Goal: Browse casually

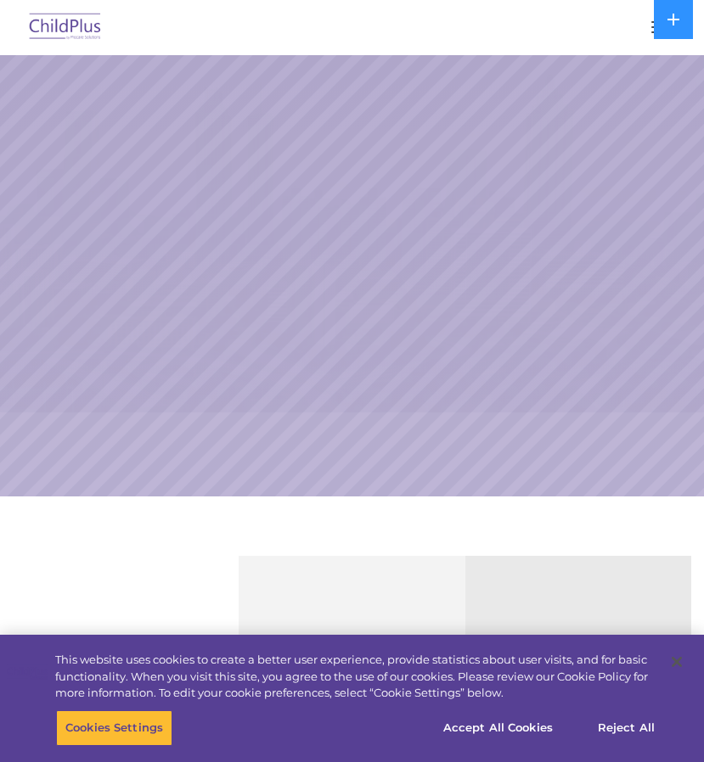
select select "MEDIUM"
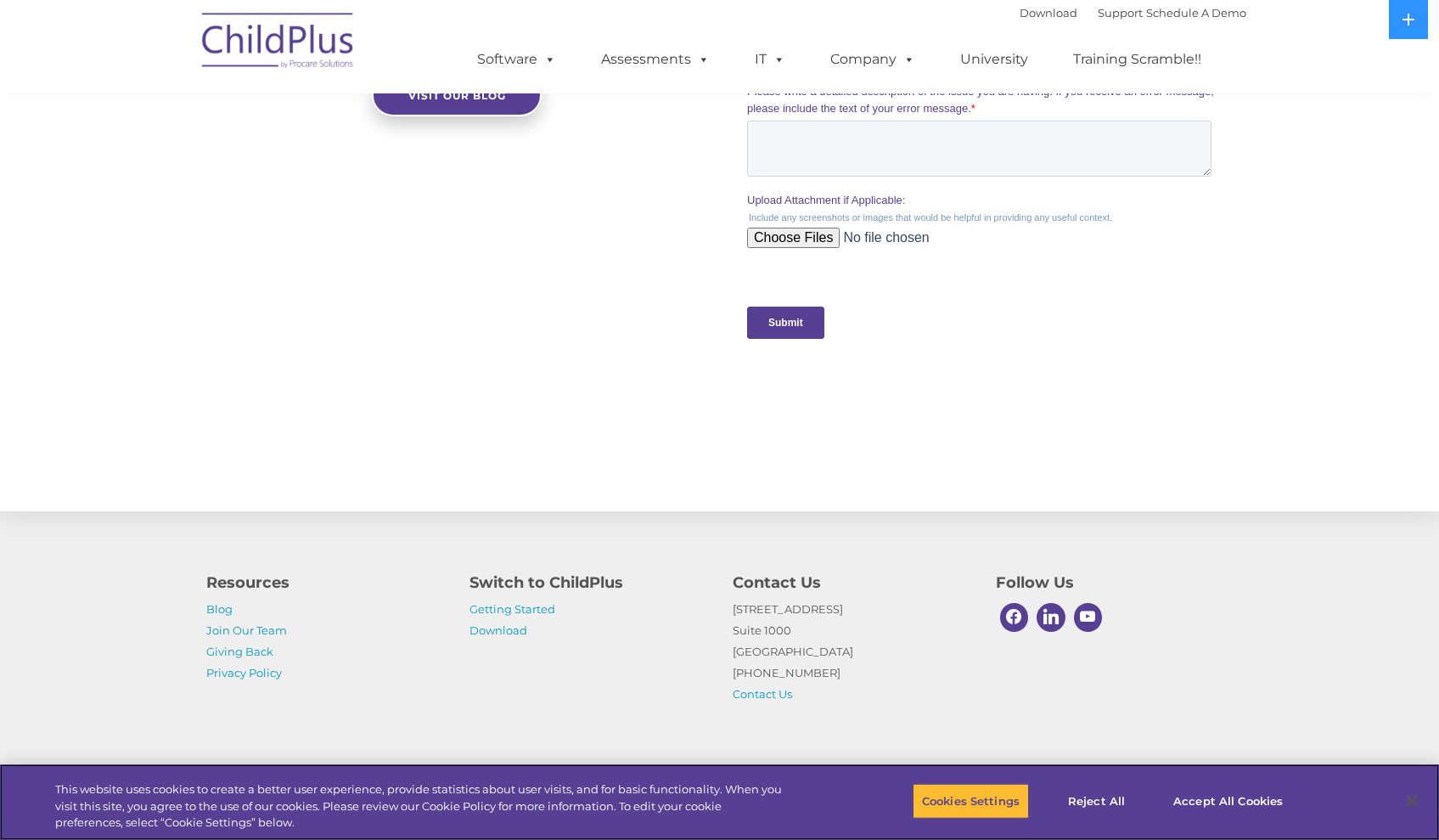
scroll to position [1628, 0]
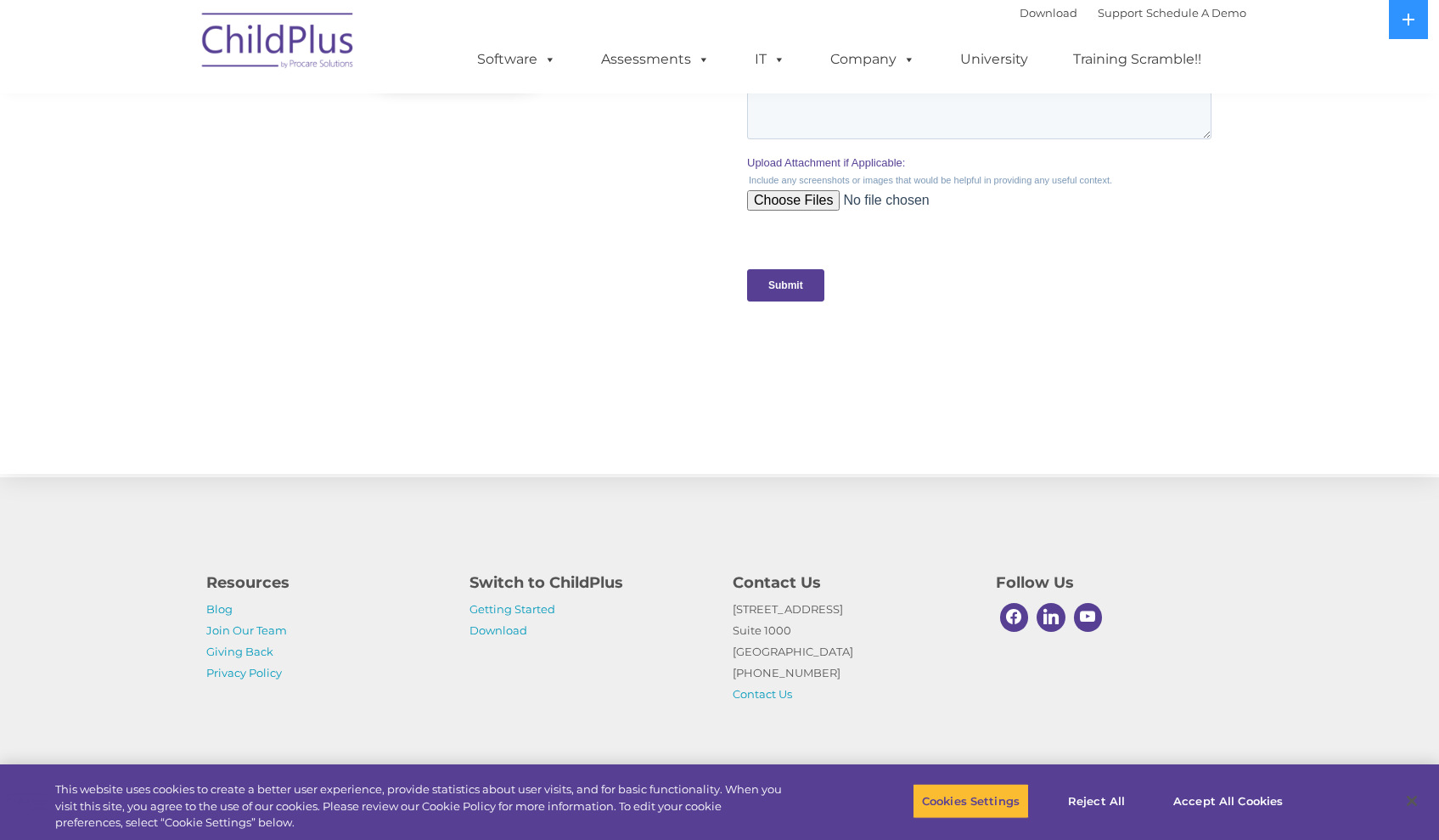
click at [703, 668] on div "Resources Blog Join Our Team Giving Back Privacy Policy Switch to ChildPlus Get…" at bounding box center [719, 624] width 1439 height 295
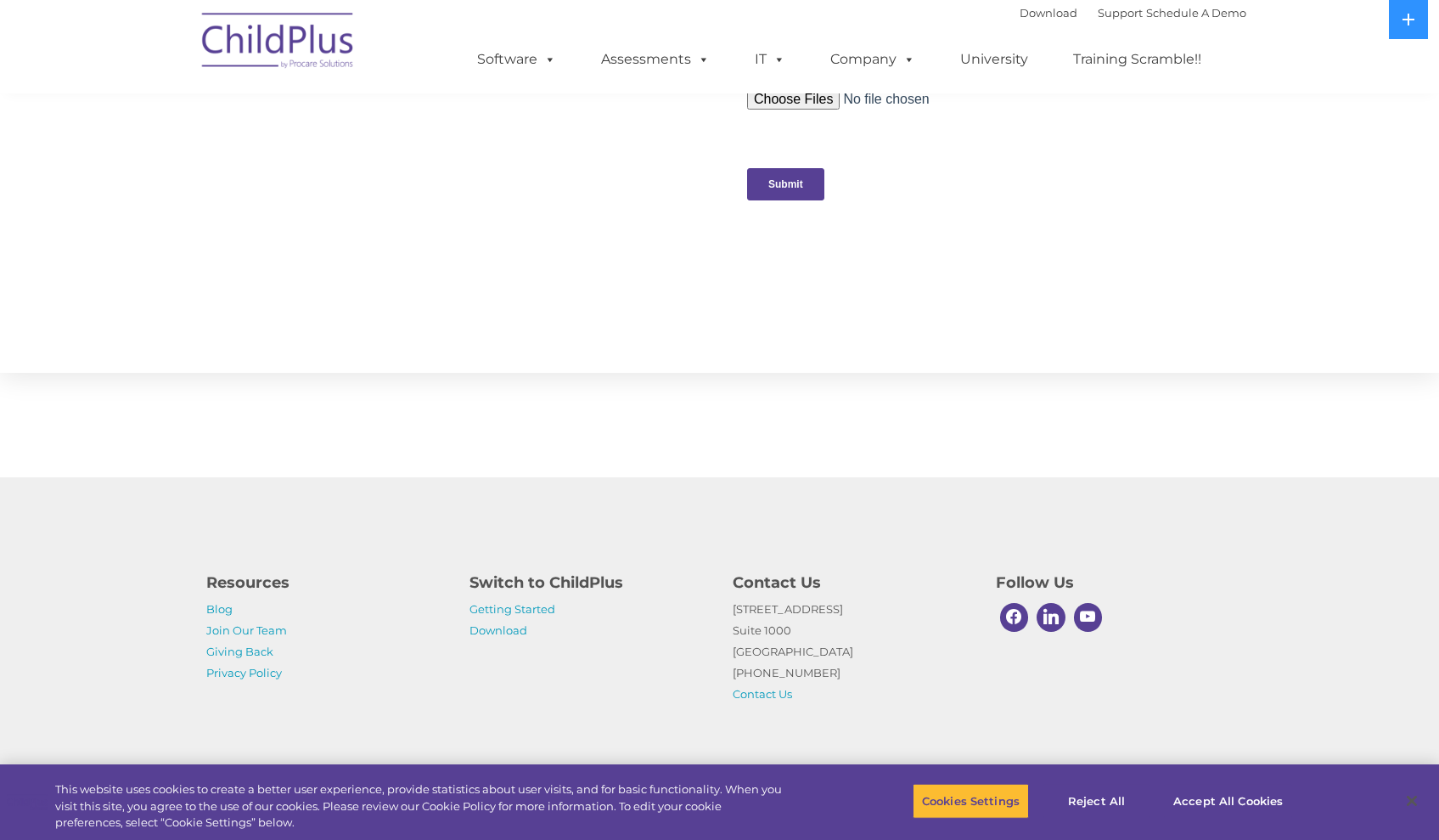
scroll to position [1843, 0]
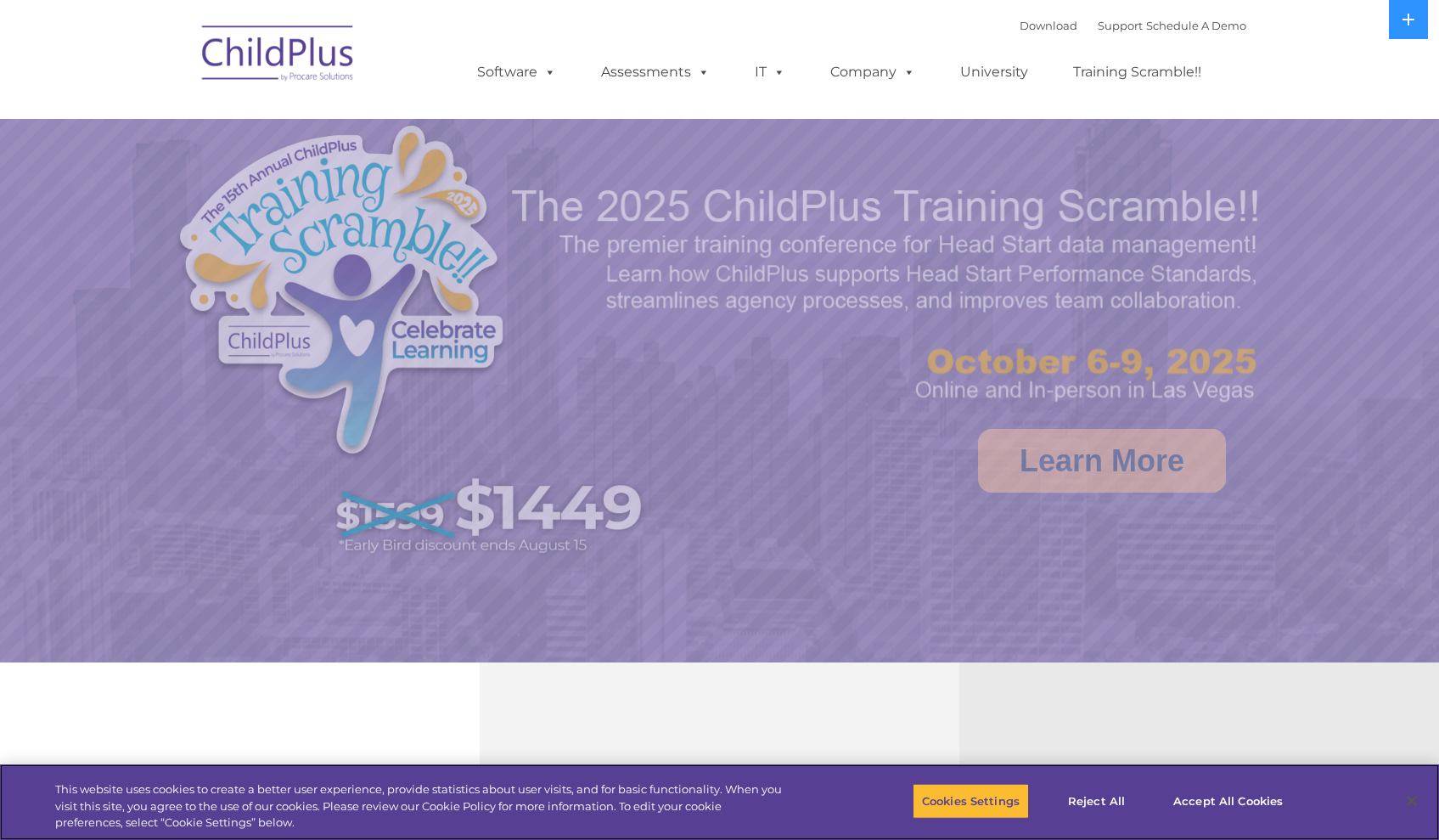
select select "MEDIUM"
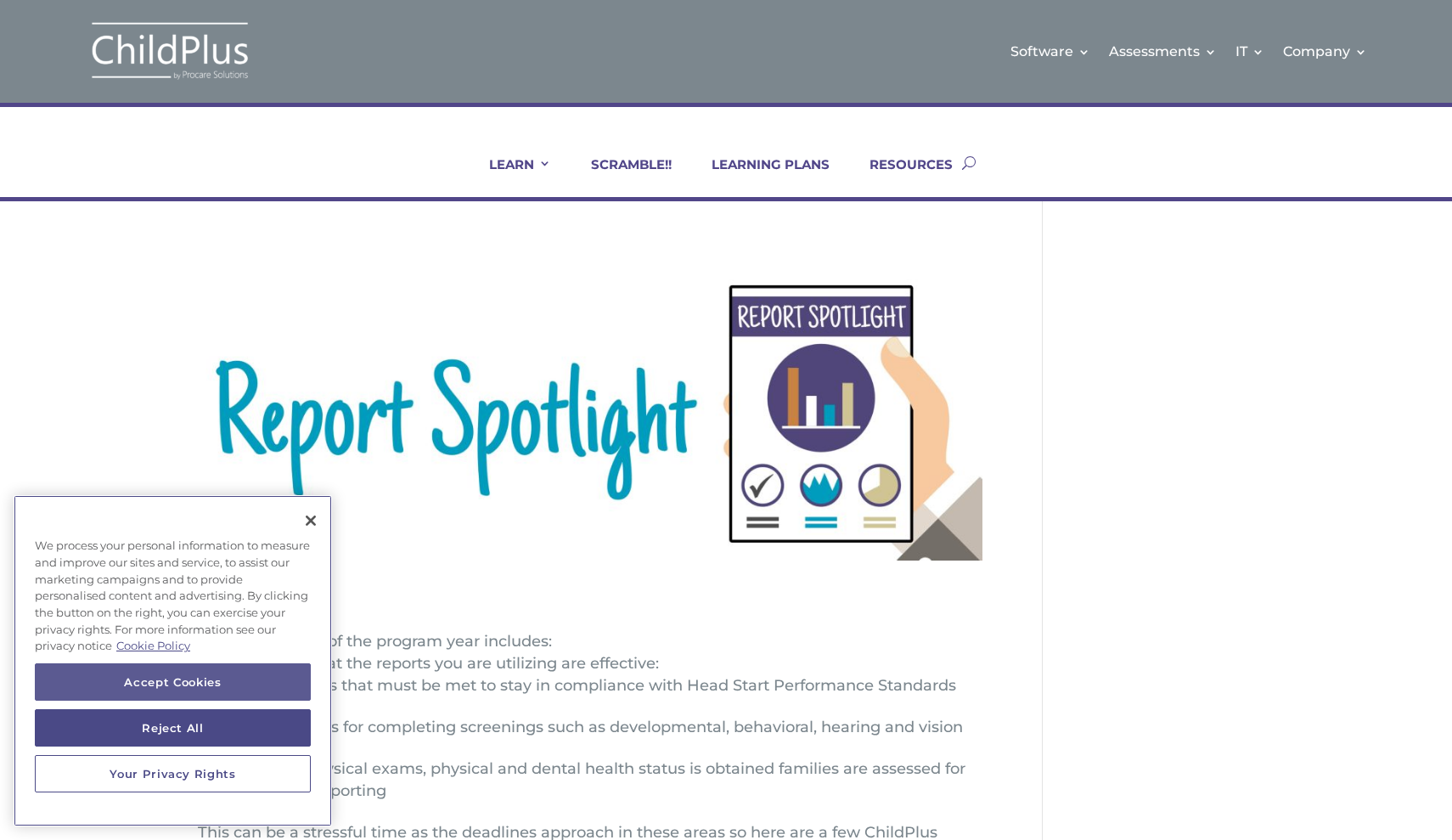
click at [235, 680] on button "Accept Cookies" at bounding box center [173, 681] width 276 height 37
